Goal: Task Accomplishment & Management: Manage account settings

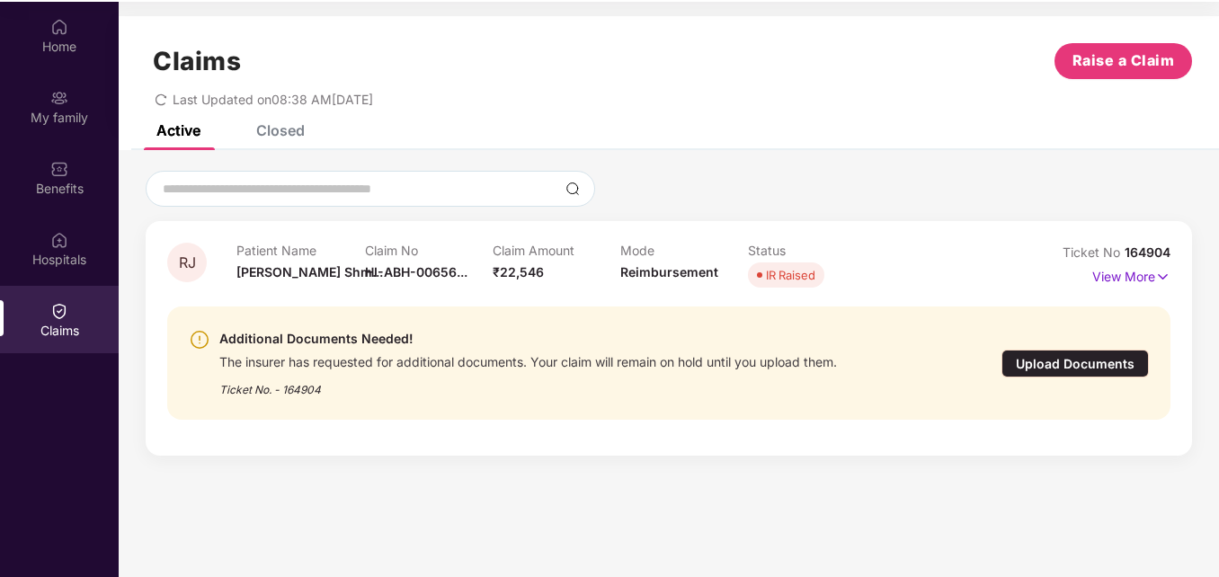
scroll to position [101, 0]
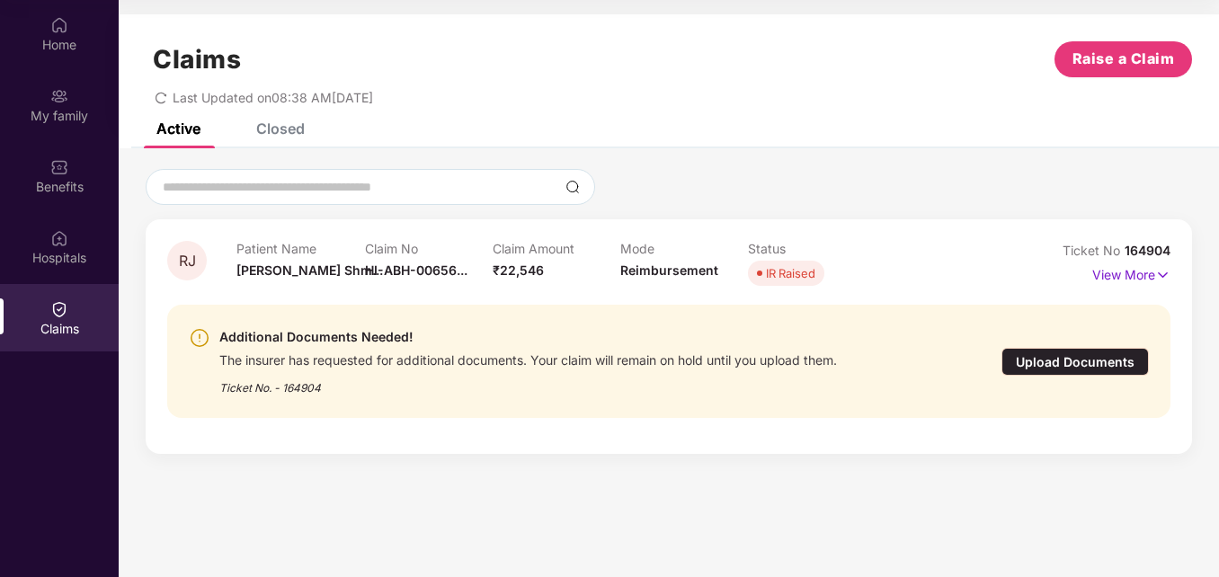
click at [1044, 359] on div "Upload Documents" at bounding box center [1075, 362] width 147 height 28
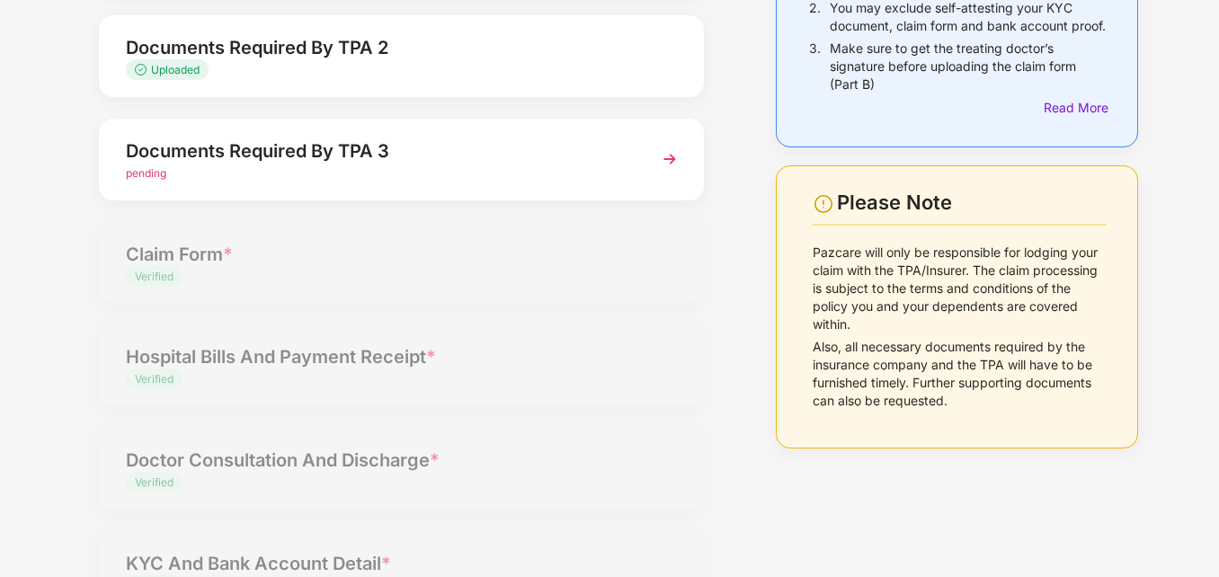
scroll to position [34, 0]
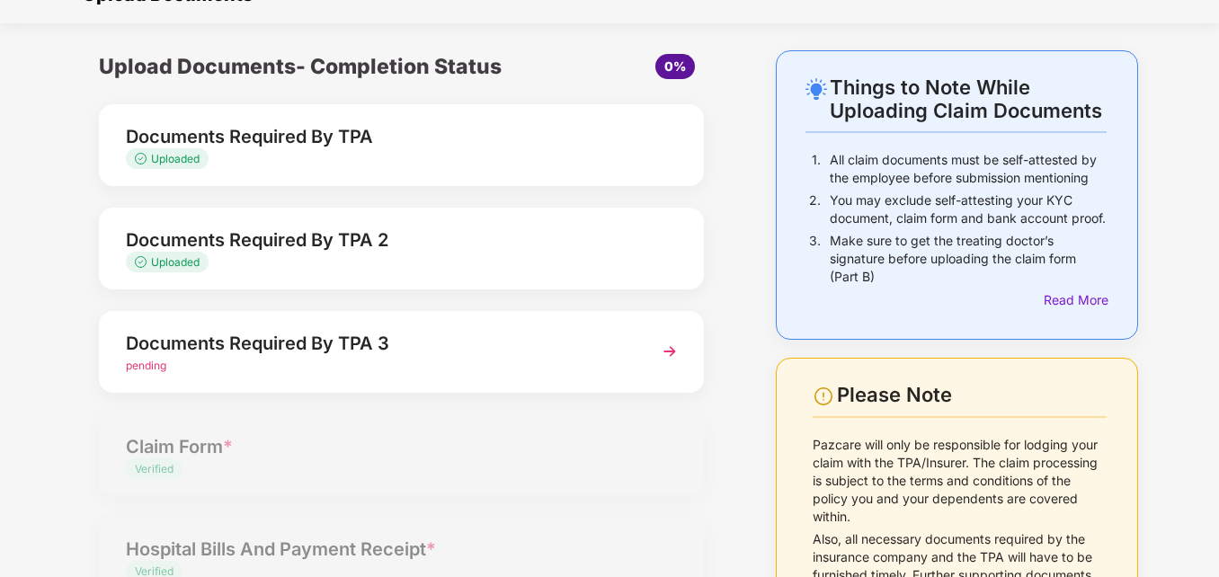
click at [671, 349] on img at bounding box center [670, 351] width 32 height 32
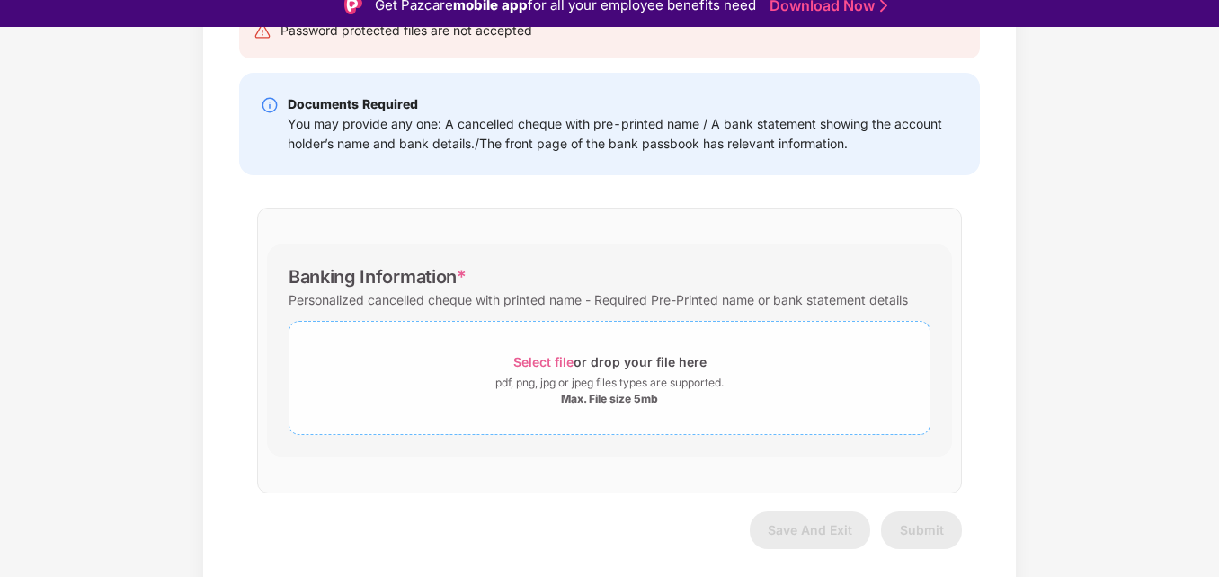
scroll to position [43, 0]
